Goal: Information Seeking & Learning: Check status

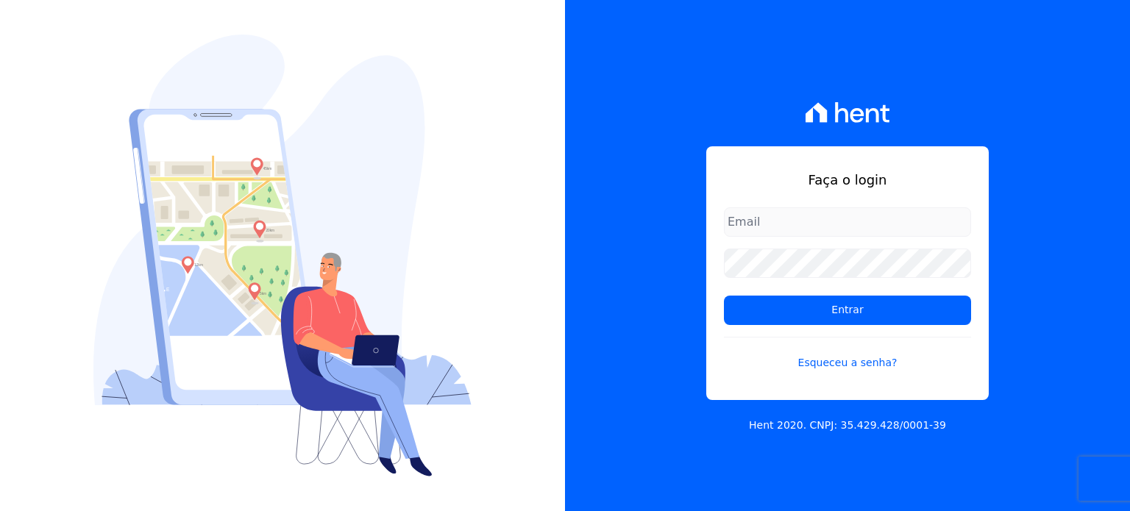
click at [800, 226] on input "email" at bounding box center [847, 221] width 247 height 29
type input "diretoria@grupohurb.com"
click at [786, 245] on form "diretoria@grupohurb.com Entrar Esqueceu a senha?" at bounding box center [847, 297] width 247 height 181
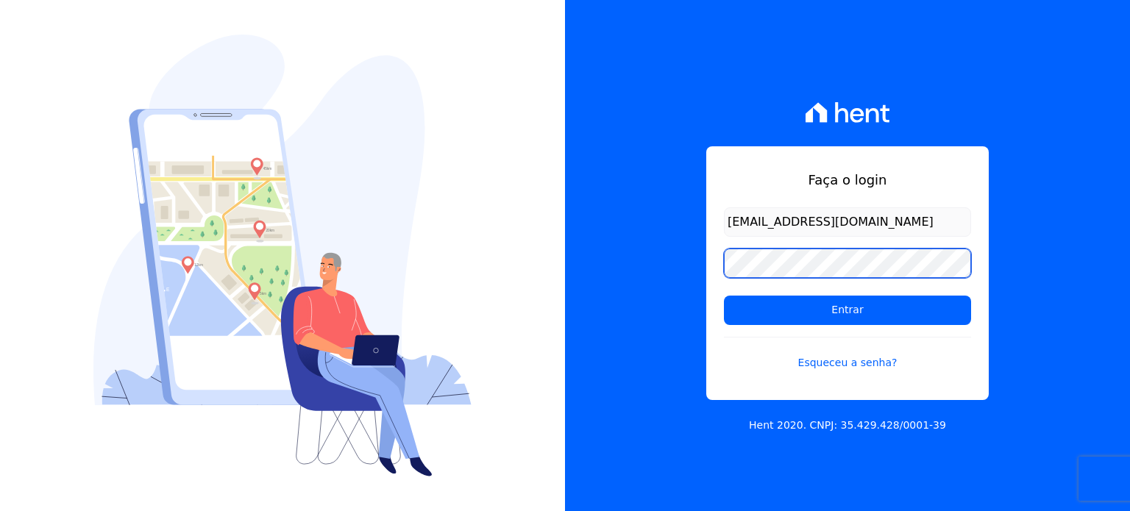
click at [724, 296] on input "Entrar" at bounding box center [847, 310] width 247 height 29
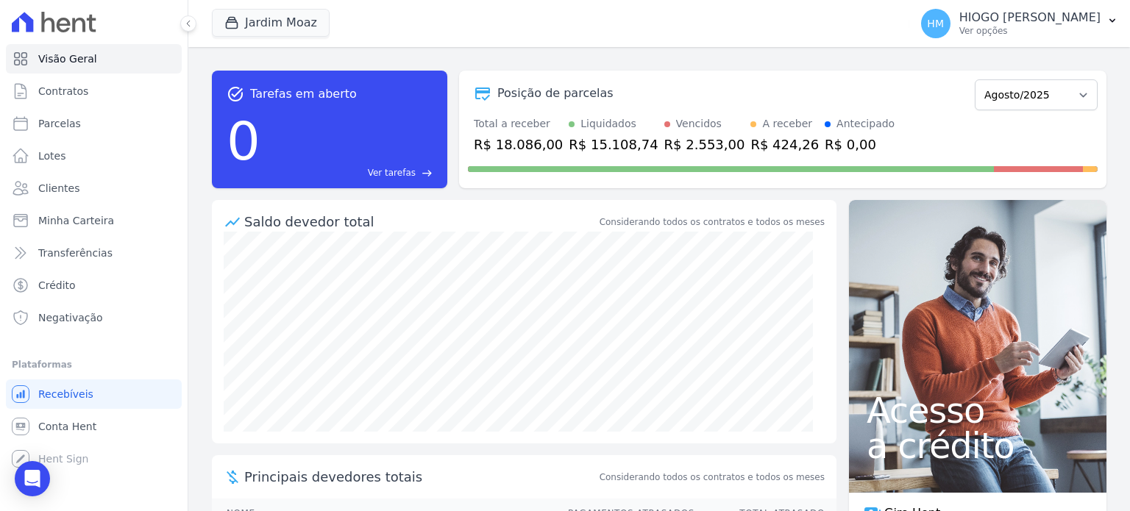
scroll to position [100, 0]
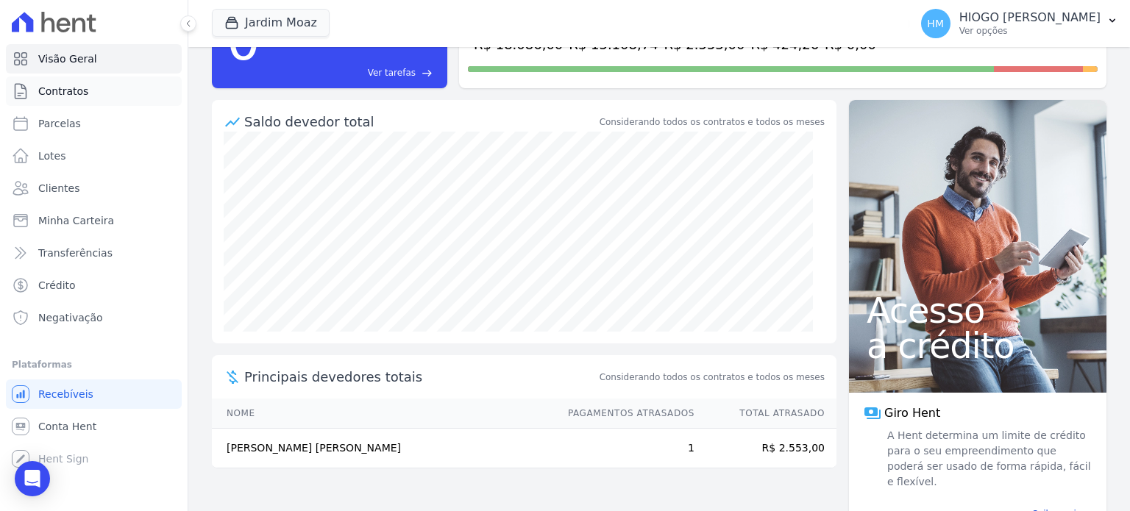
click at [61, 99] on link "Contratos" at bounding box center [94, 90] width 176 height 29
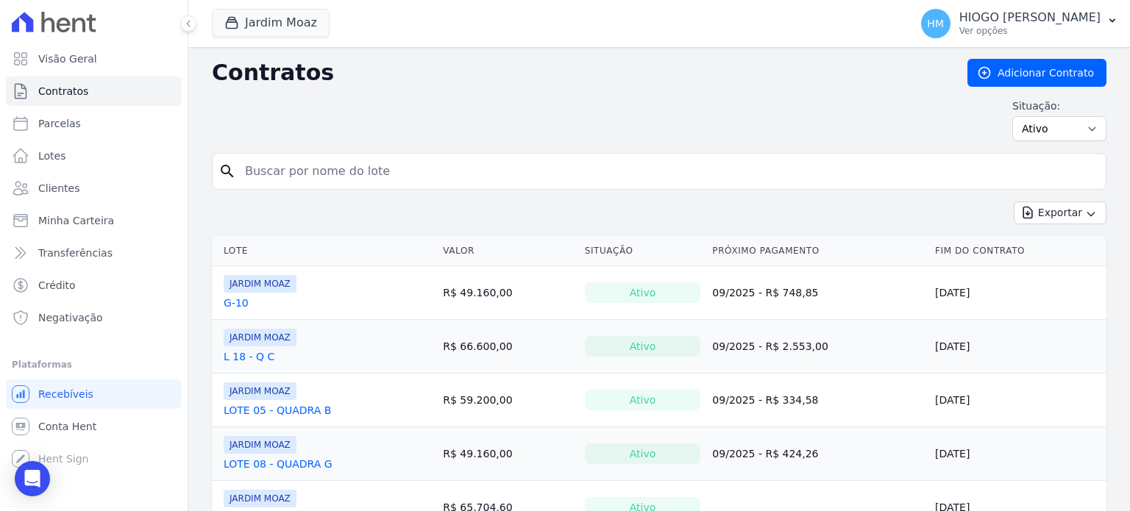
scroll to position [173, 0]
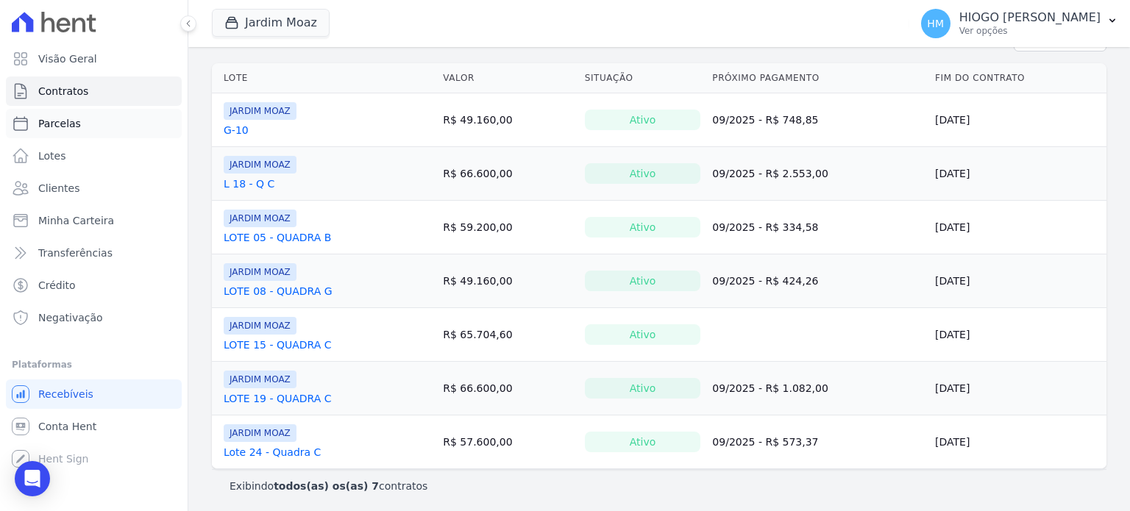
click at [57, 135] on link "Parcelas" at bounding box center [94, 123] width 176 height 29
select select
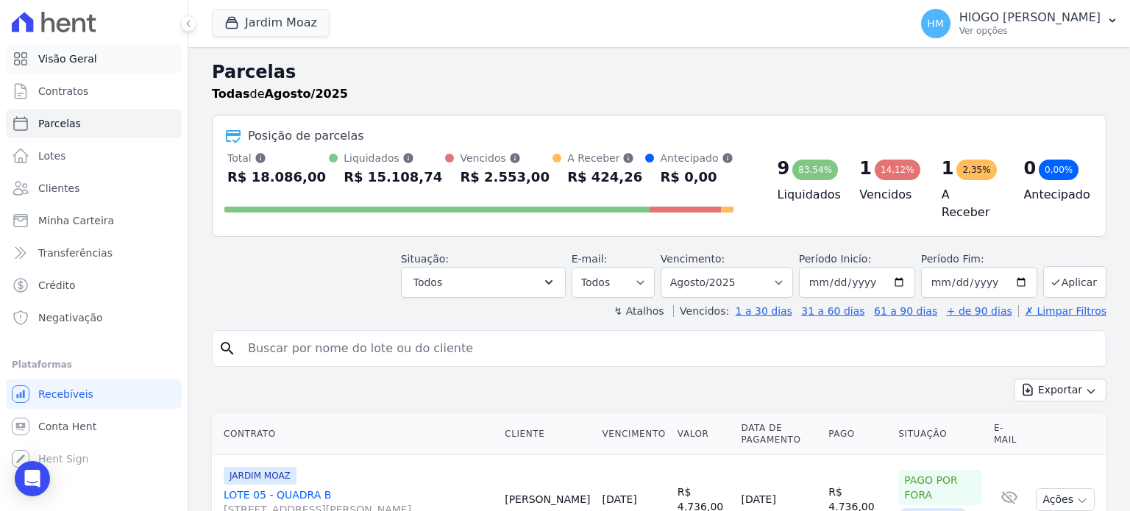
click at [59, 54] on span "Visão Geral" at bounding box center [67, 58] width 59 height 15
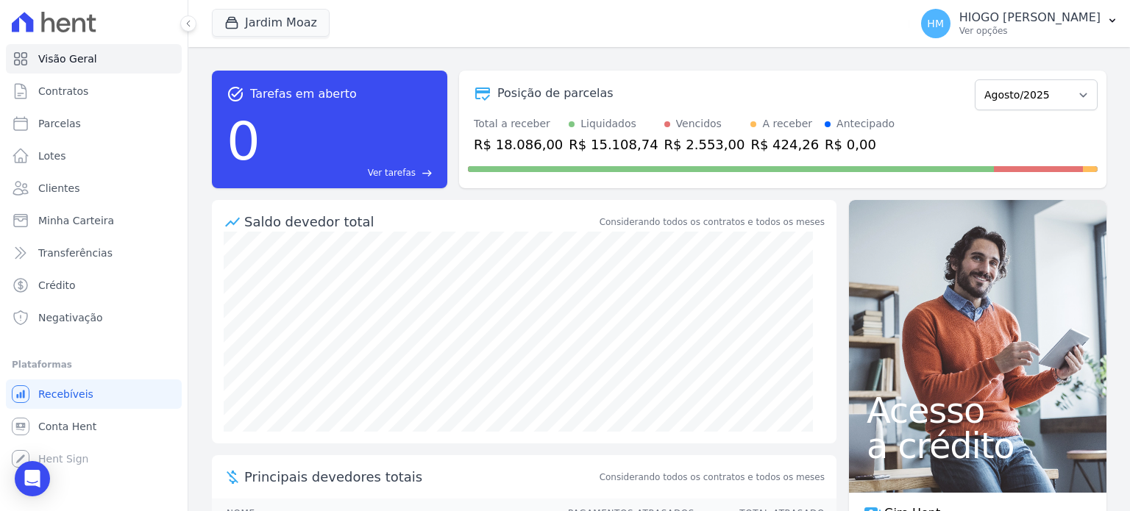
click at [664, 143] on div "R$ 2.553,00" at bounding box center [704, 145] width 81 height 20
click at [750, 140] on div "R$ 424,26" at bounding box center [784, 145] width 68 height 20
click at [916, 63] on div "task_alt Tarefas em aberto 0 Ver tarefas east Posição de parcelas Novembro/2024…" at bounding box center [659, 129] width 894 height 141
click at [76, 423] on span "Conta Hent" at bounding box center [67, 426] width 58 height 15
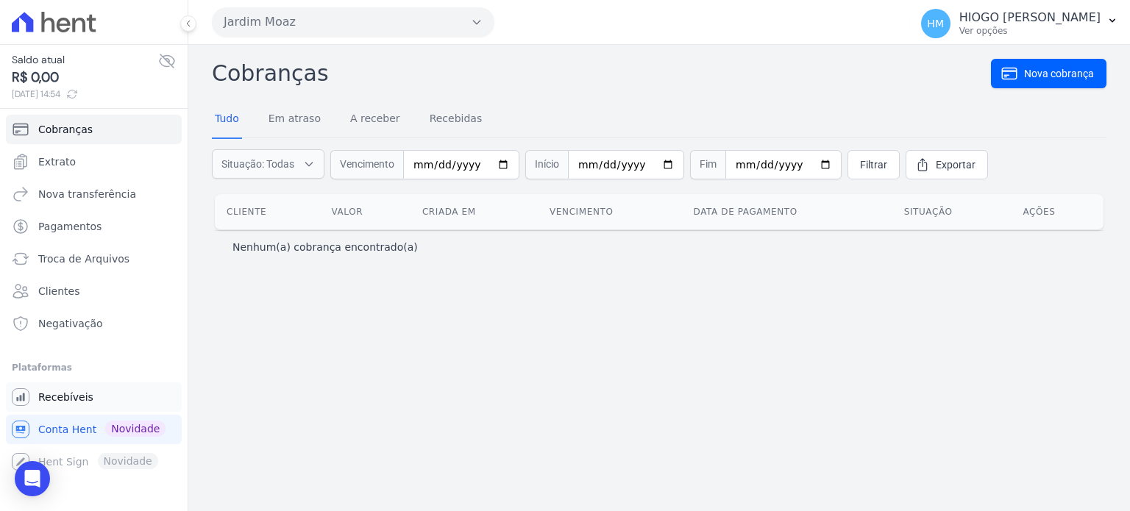
click at [53, 405] on link "Recebíveis" at bounding box center [94, 396] width 176 height 29
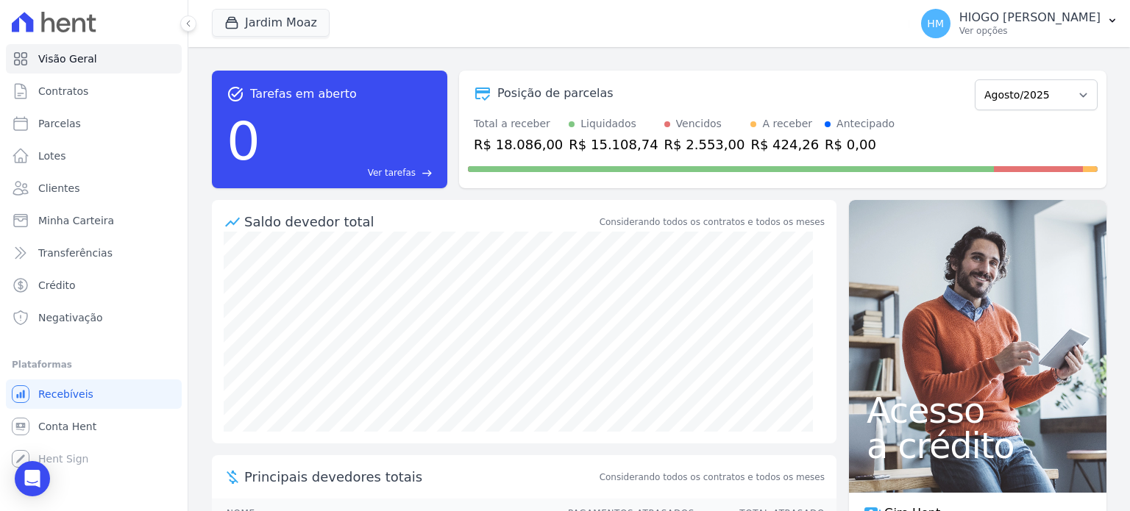
scroll to position [100, 0]
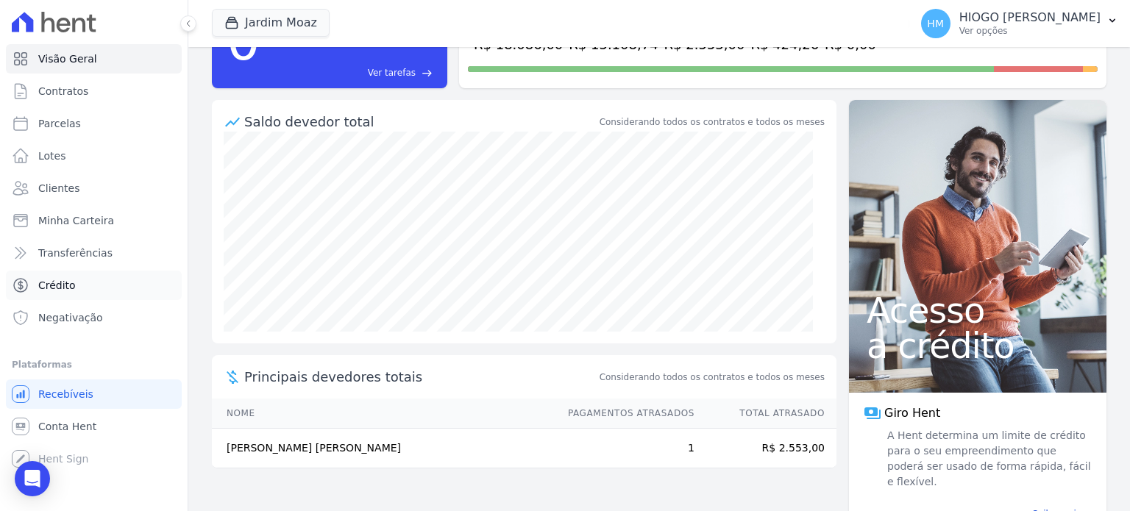
click at [43, 288] on span "Crédito" at bounding box center [57, 285] width 38 height 15
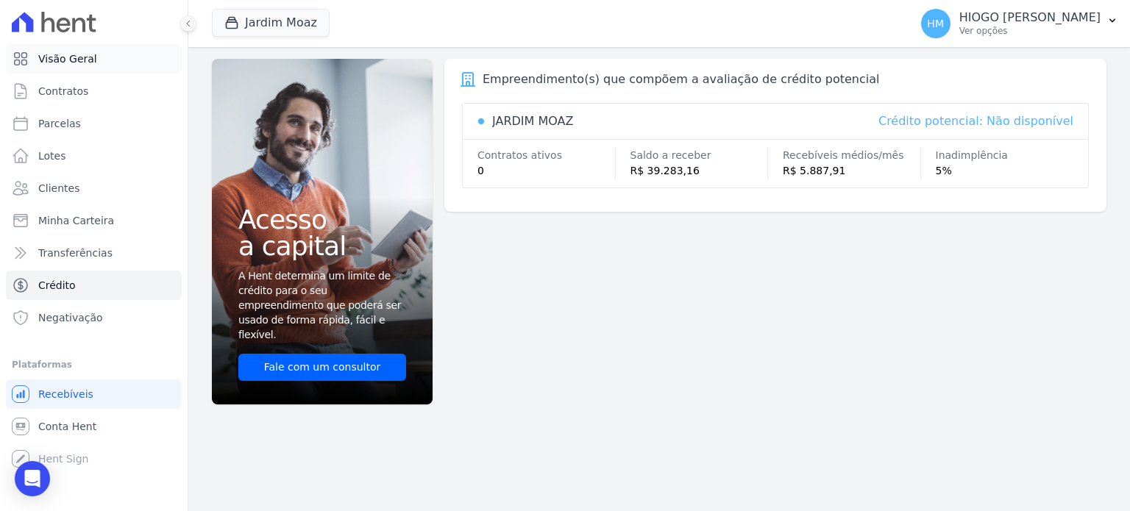
click at [76, 65] on span "Visão Geral" at bounding box center [67, 58] width 59 height 15
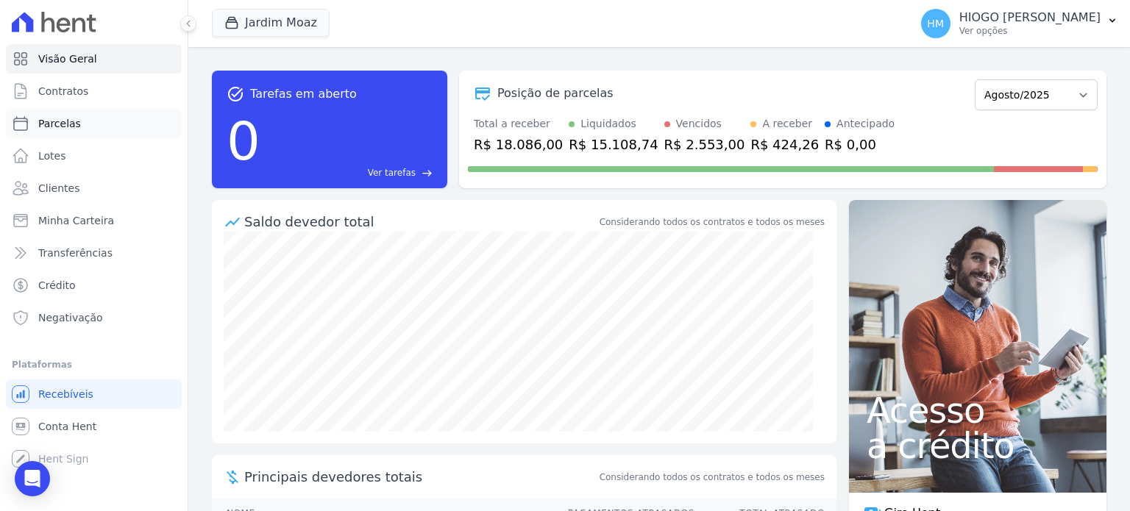
click at [62, 121] on span "Parcelas" at bounding box center [59, 123] width 43 height 15
select select
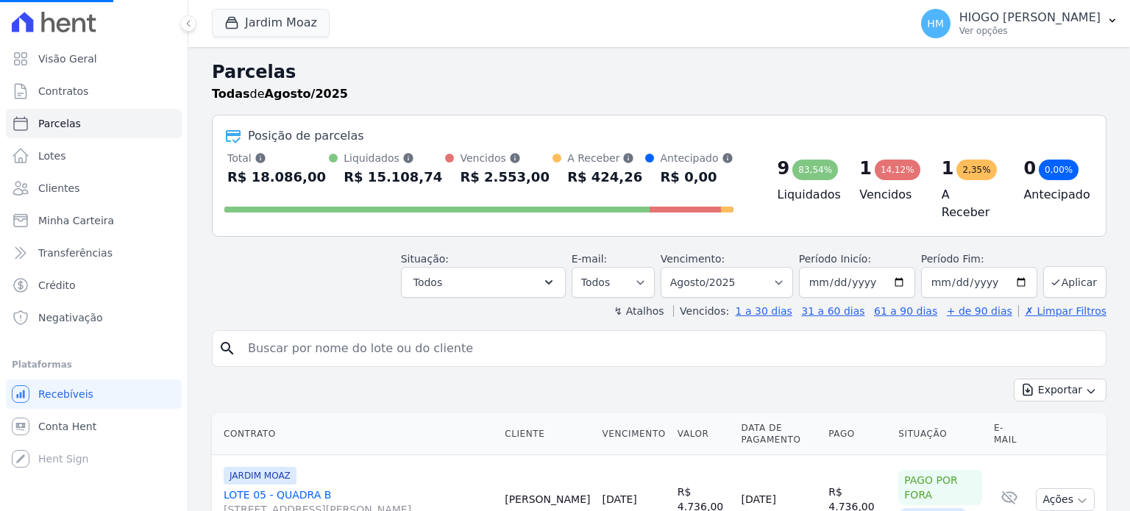
scroll to position [294, 0]
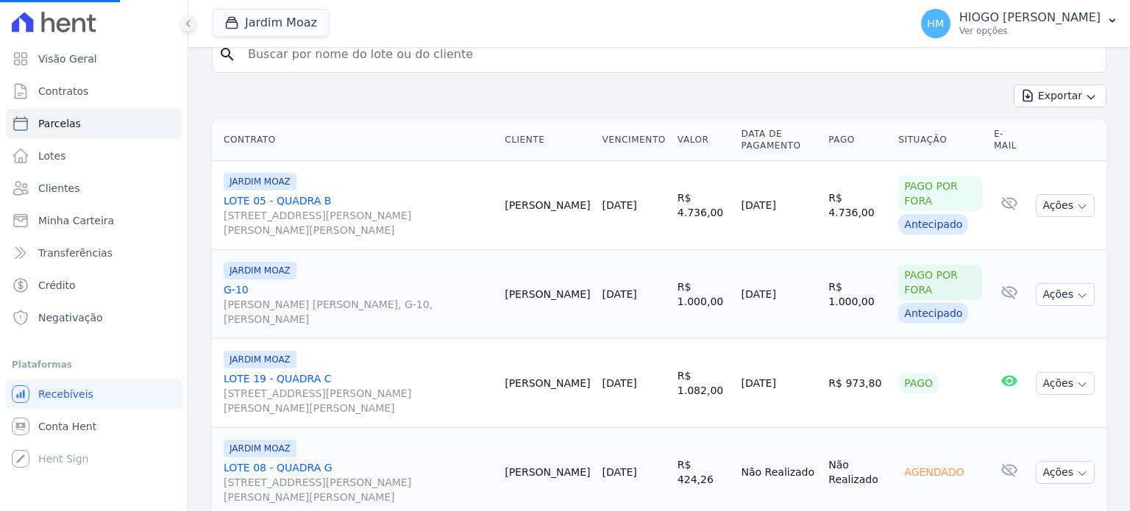
select select
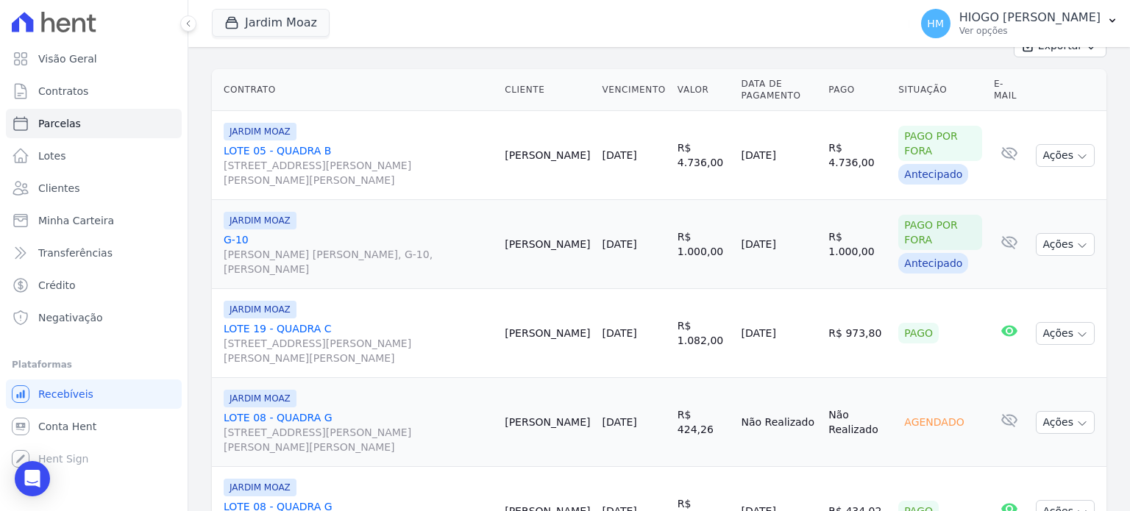
scroll to position [0, 0]
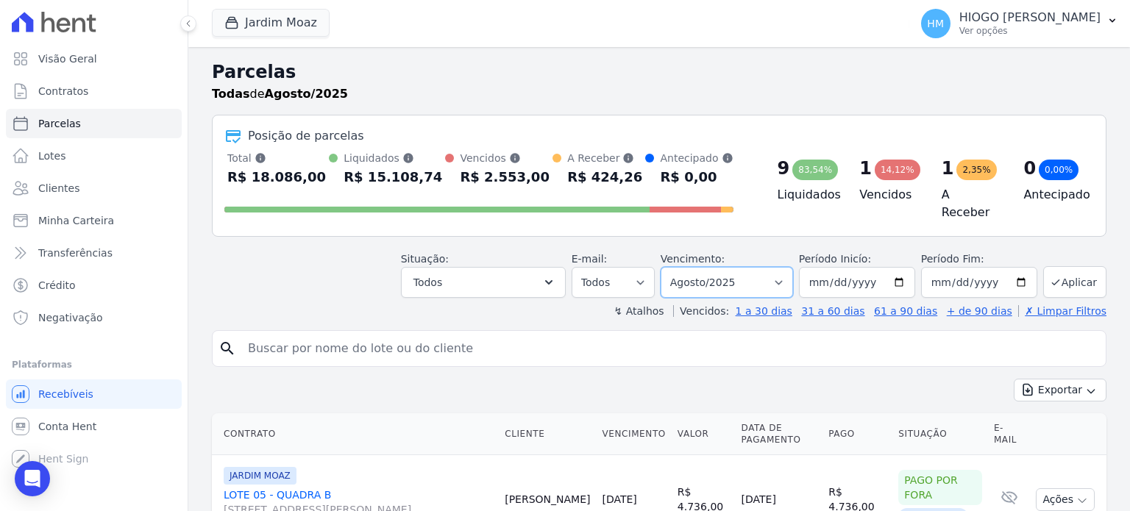
click at [777, 276] on select "Filtrar por período ──────── Todos os meses Novembro/2024 Dezembro/2024 Janeiro…" at bounding box center [726, 282] width 132 height 31
select select "09/2025"
click at [672, 267] on select "Filtrar por período ──────── Todos os meses Novembro/2024 Dezembro/2024 Janeiro…" at bounding box center [726, 282] width 132 height 31
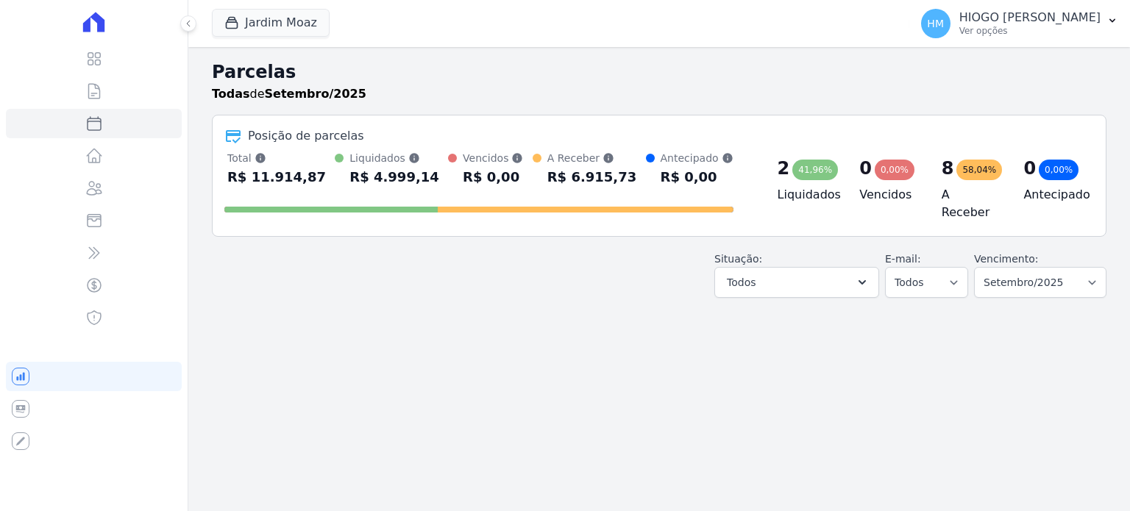
select select
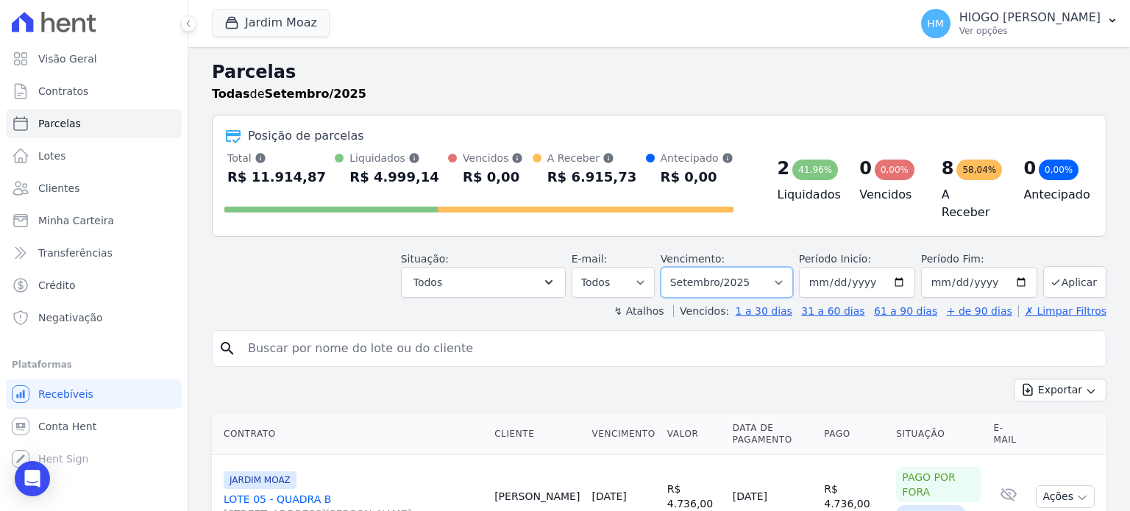
click at [788, 279] on select "Filtrar por período ──────── Todos os meses Novembro/2024 Dezembro/2024 Janeiro…" at bounding box center [726, 282] width 132 height 31
select select "11/2025"
click at [672, 267] on select "Filtrar por período ──────── Todos os meses Novembro/2024 Dezembro/2024 Janeiro…" at bounding box center [726, 282] width 132 height 31
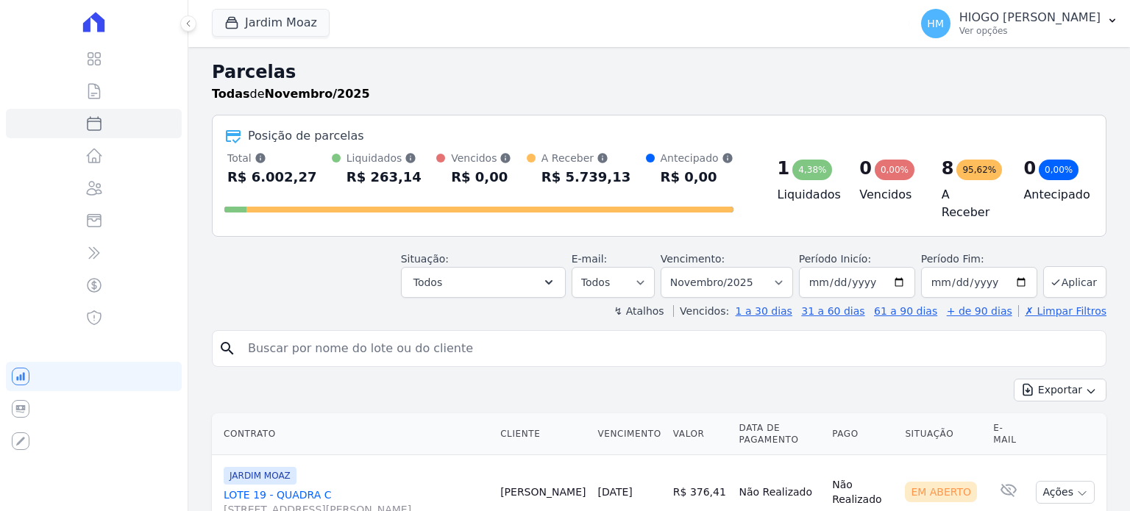
select select
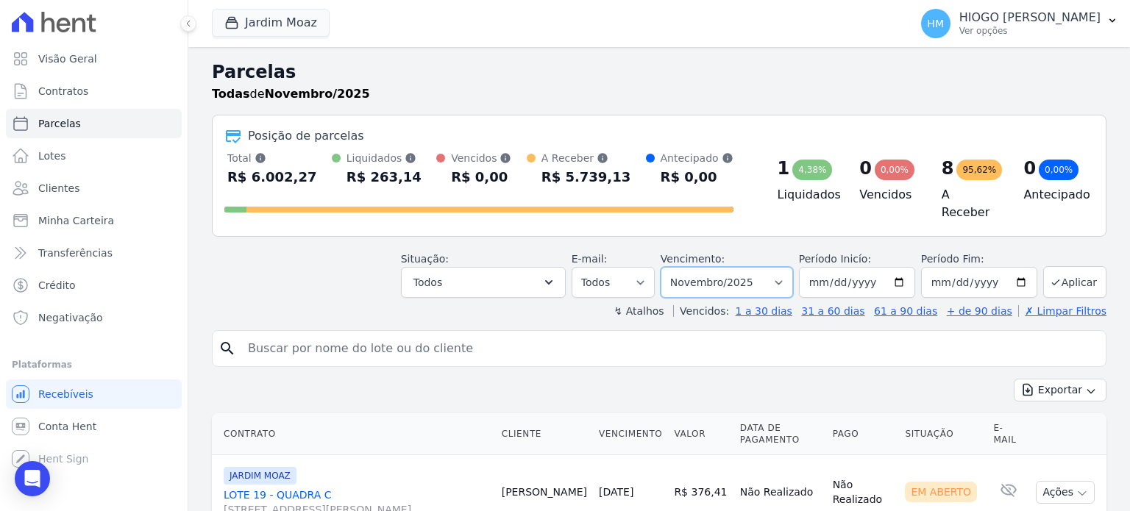
click at [785, 282] on select "Filtrar por período ──────── Todos os meses Novembro/2024 Dezembro/2024 Janeiro…" at bounding box center [726, 282] width 132 height 31
select select "12/2025"
click at [672, 267] on select "Filtrar por período ──────── Todos os meses Novembro/2024 Dezembro/2024 Janeiro…" at bounding box center [726, 282] width 132 height 31
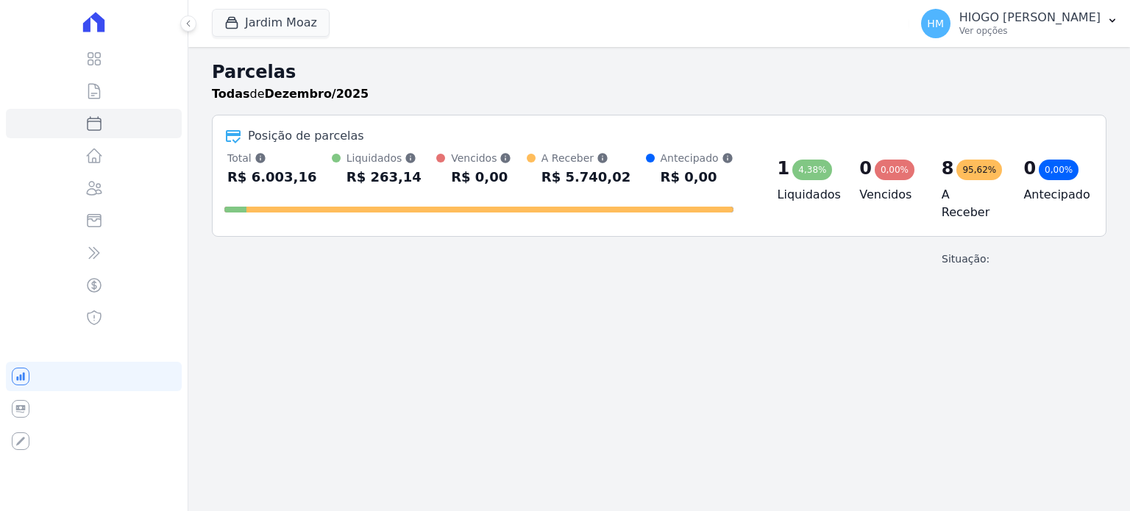
select select
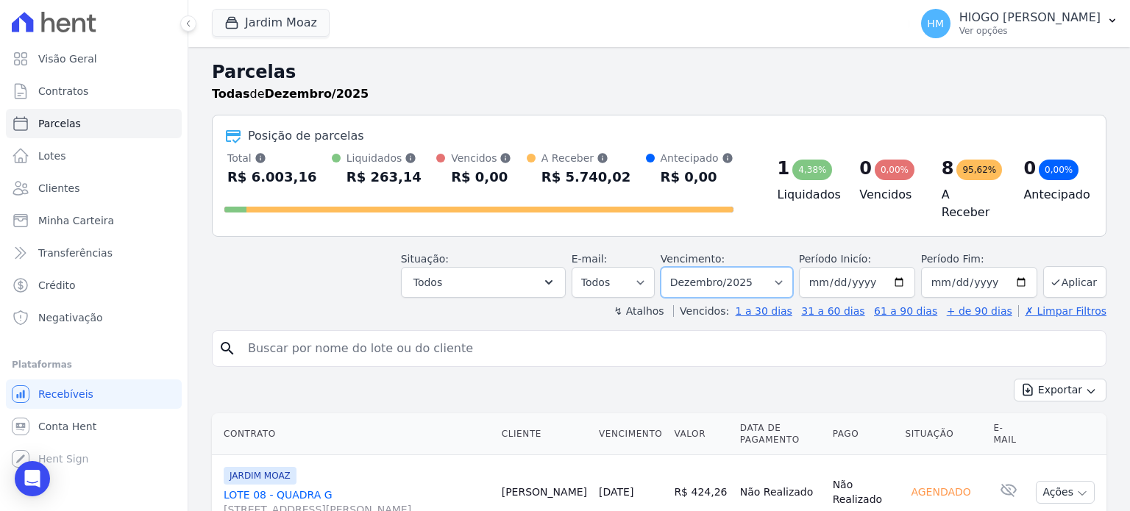
click at [784, 274] on select "Filtrar por período ──────── Todos os meses Novembro/2024 Dezembro/2024 Janeiro…" at bounding box center [726, 282] width 132 height 31
select select "04/2026"
click at [672, 267] on select "Filtrar por período ──────── Todos os meses Novembro/2024 Dezembro/2024 Janeiro…" at bounding box center [726, 282] width 132 height 31
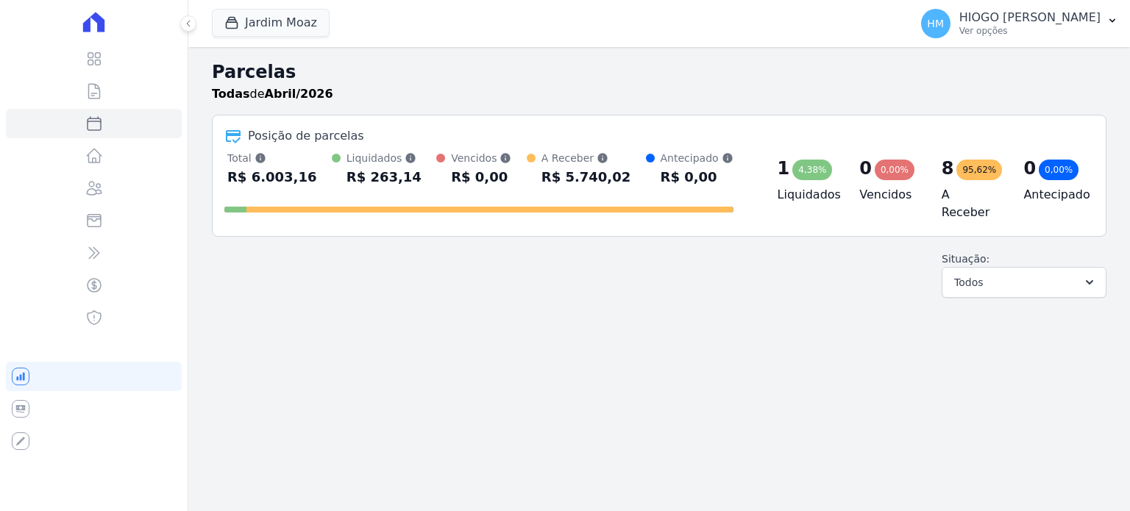
select select
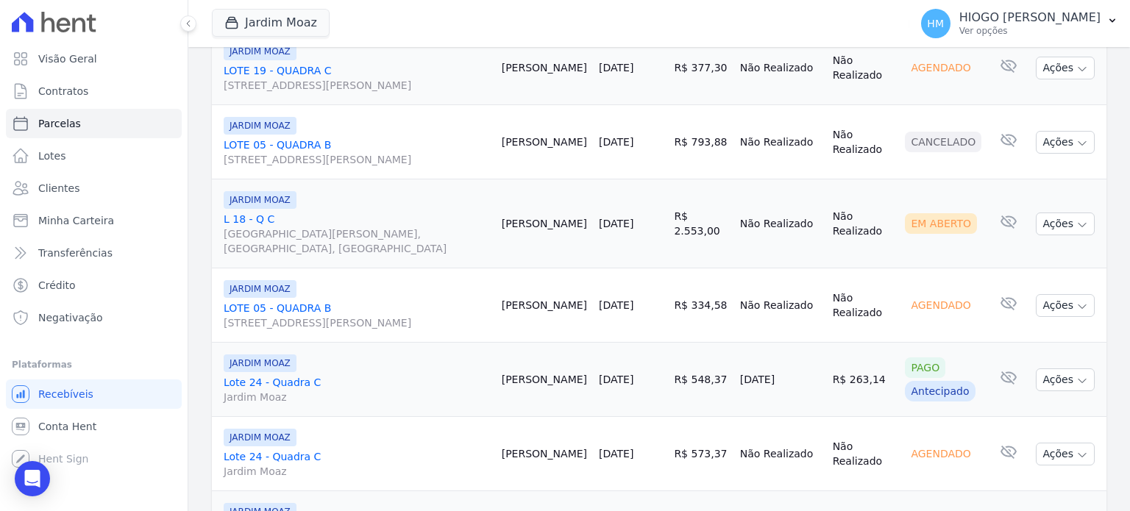
scroll to position [767, 0]
